Goal: Navigation & Orientation: Find specific page/section

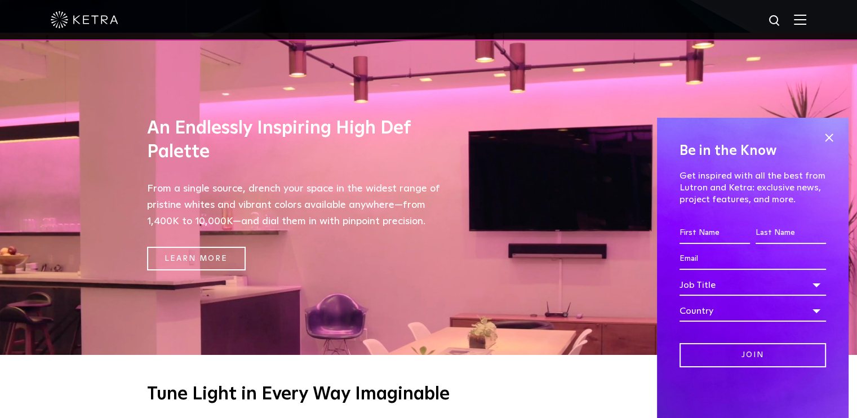
scroll to position [394, 0]
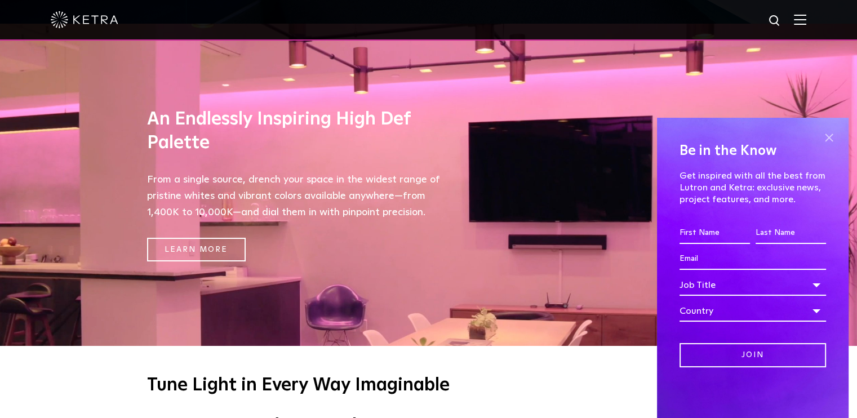
click at [832, 136] on span at bounding box center [828, 137] width 17 height 17
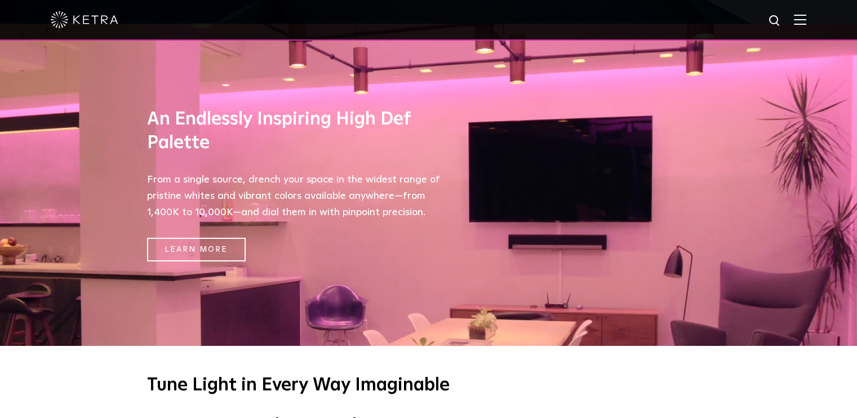
click at [806, 19] on img at bounding box center [800, 19] width 12 height 11
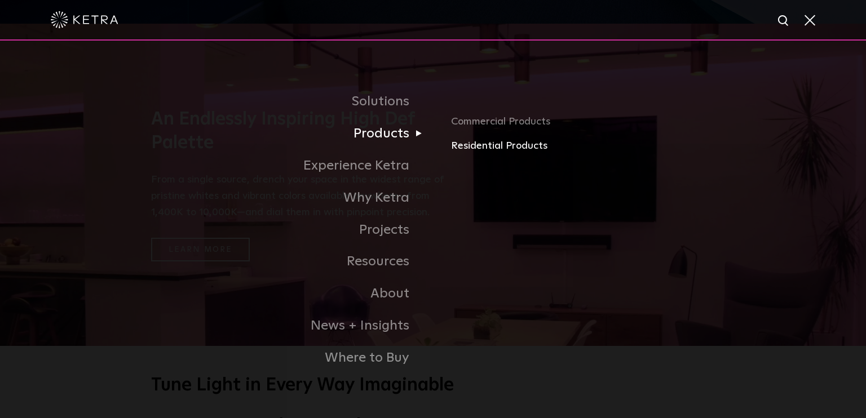
click at [480, 147] on link "Residential Products" at bounding box center [583, 146] width 264 height 16
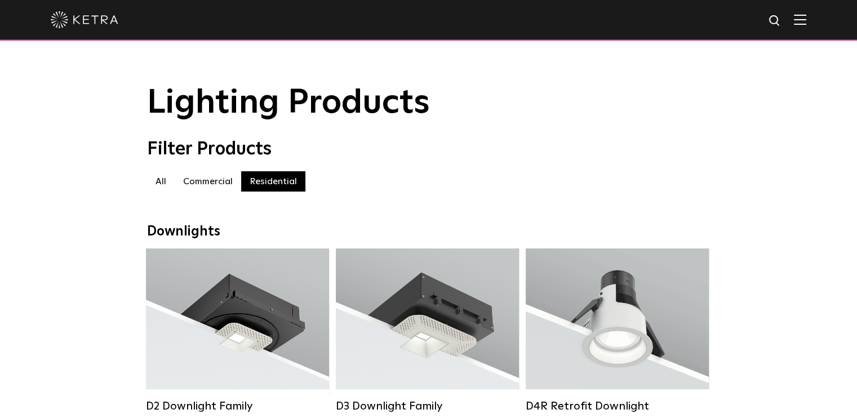
click at [162, 185] on label "All" at bounding box center [161, 181] width 28 height 20
click at [158, 190] on label "All" at bounding box center [161, 181] width 28 height 20
drag, startPoint x: 158, startPoint y: 190, endPoint x: 79, endPoint y: 205, distance: 80.3
click at [79, 203] on div "Filter Products All All Commercial Residential" at bounding box center [428, 171] width 857 height 64
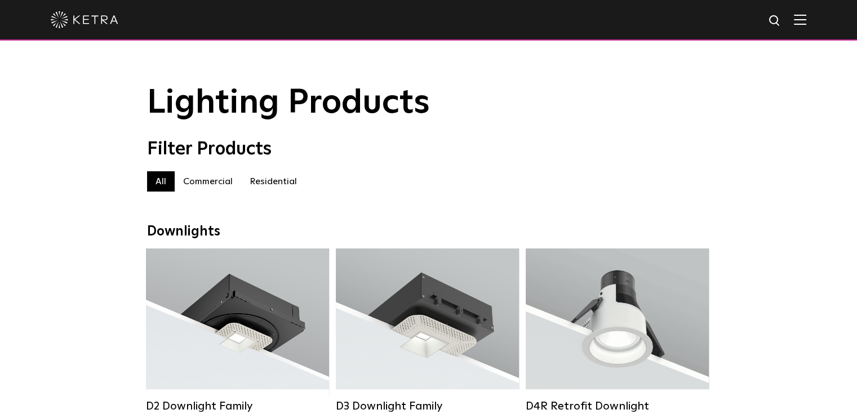
click at [205, 185] on label "Commercial" at bounding box center [208, 181] width 66 height 20
click at [203, 185] on label "Commercial" at bounding box center [208, 181] width 66 height 20
click at [805, 19] on img at bounding box center [800, 19] width 12 height 11
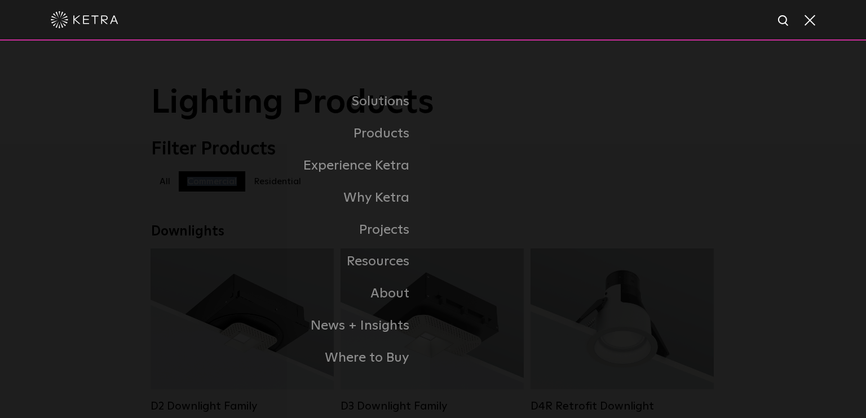
click at [0, 0] on link "Commercial Products" at bounding box center [0, 0] width 0 height 0
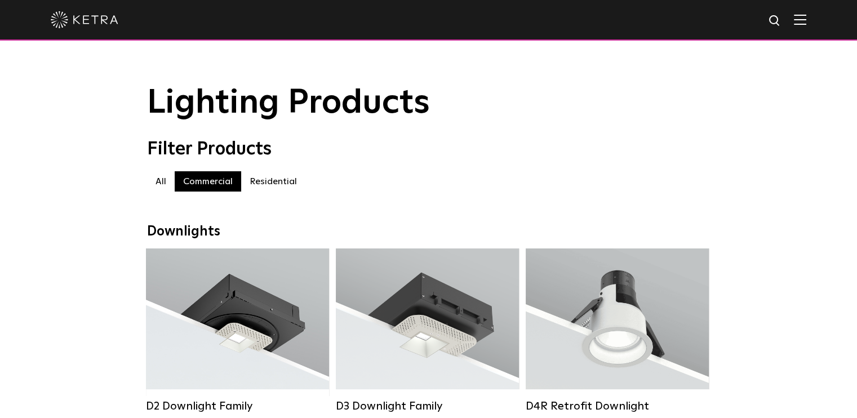
click at [806, 25] on img at bounding box center [800, 19] width 12 height 11
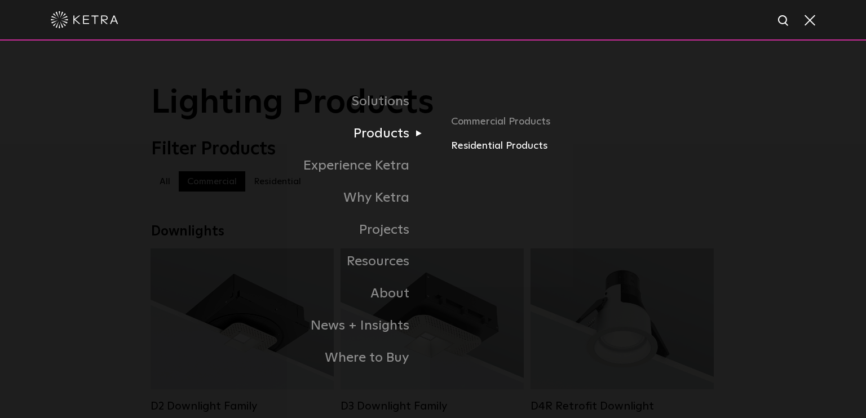
click at [462, 149] on link "Residential Products" at bounding box center [583, 146] width 264 height 16
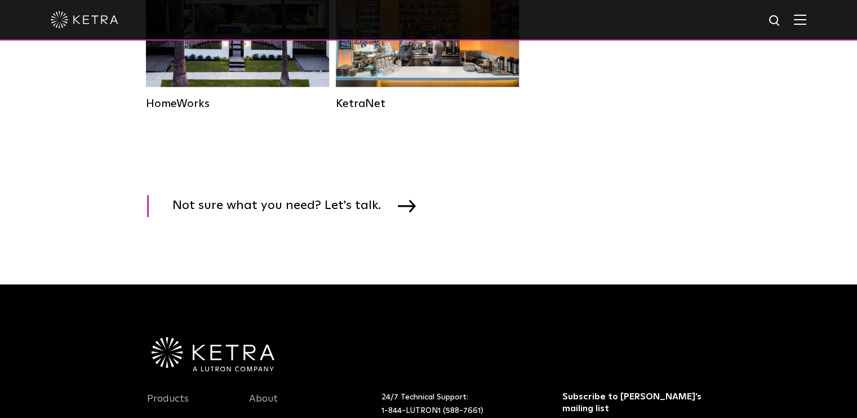
scroll to position [1691, 0]
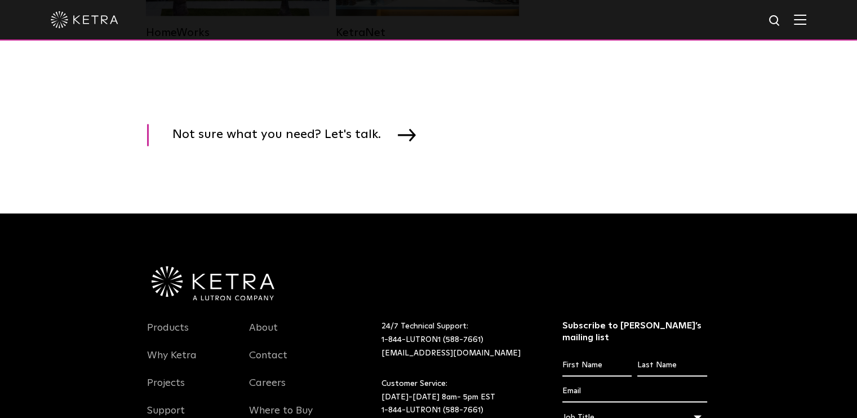
click at [805, 21] on img at bounding box center [800, 19] width 12 height 11
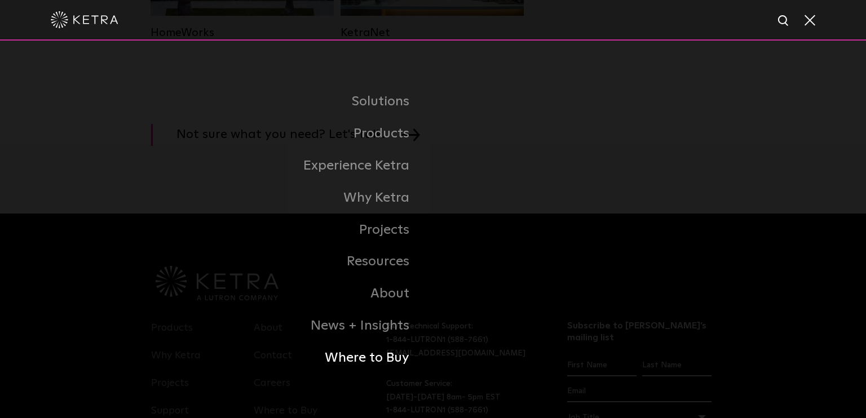
click at [365, 363] on link "Where to Buy" at bounding box center [292, 358] width 282 height 32
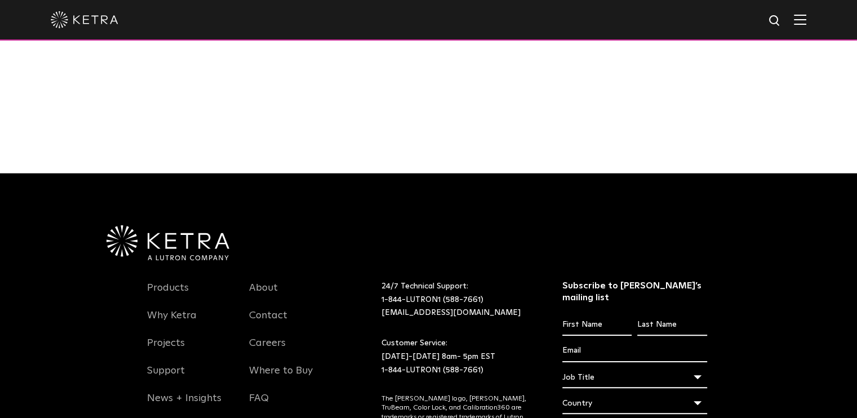
scroll to position [676, 0]
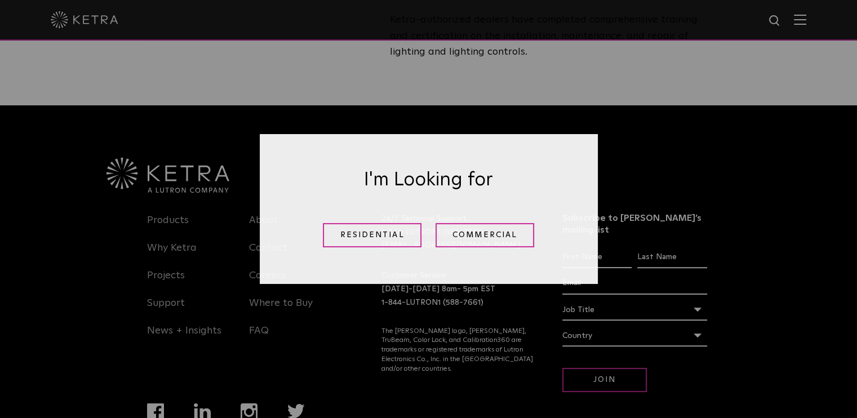
drag, startPoint x: 395, startPoint y: 232, endPoint x: 264, endPoint y: 99, distance: 186.1
click at [395, 232] on link "Residential" at bounding box center [372, 235] width 99 height 24
click at [365, 193] on div at bounding box center [429, 148] width 654 height 87
click at [195, 267] on div "Products Why [PERSON_NAME] Projects Support News + Insights About Contact Caree…" at bounding box center [241, 272] width 205 height 158
click at [382, 193] on div at bounding box center [429, 148] width 654 height 87
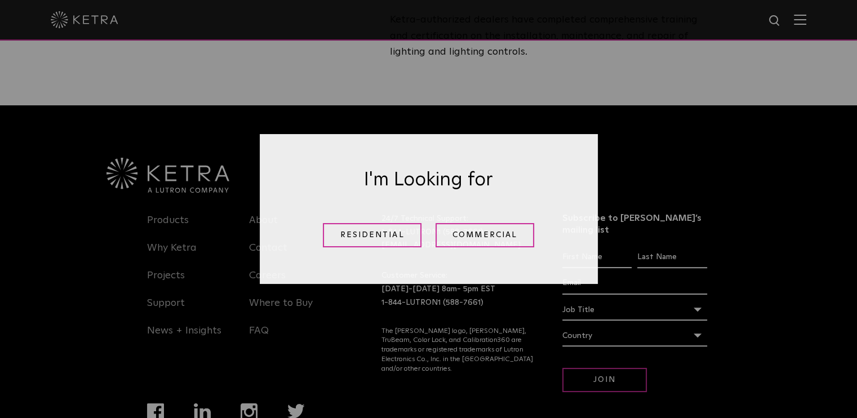
click at [383, 193] on div at bounding box center [429, 148] width 654 height 87
click at [387, 193] on div at bounding box center [429, 148] width 654 height 87
